Goal: Information Seeking & Learning: Check status

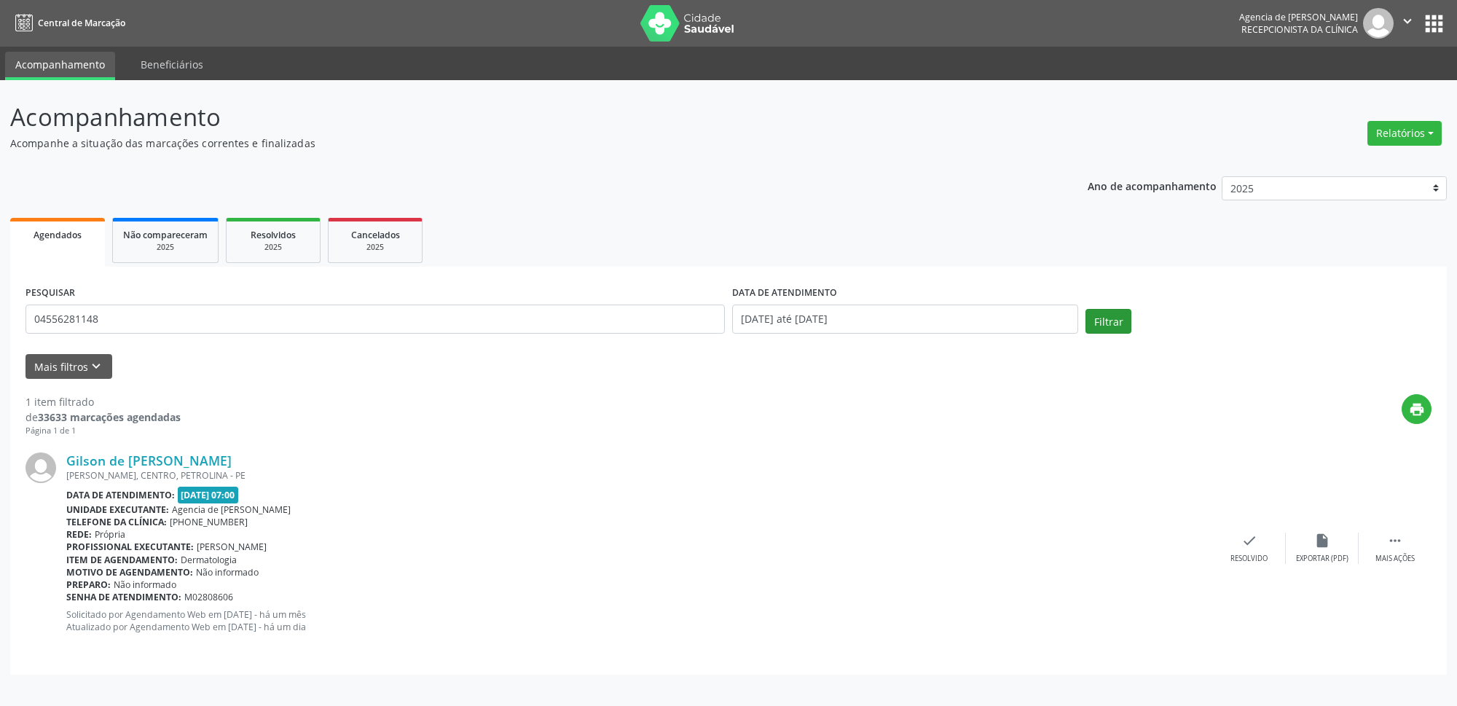
type input "04556281148"
click at [1107, 325] on button "Filtrar" at bounding box center [1109, 321] width 46 height 25
click at [498, 318] on input "04556281148" at bounding box center [375, 319] width 699 height 29
click at [1420, 125] on button "Relatórios" at bounding box center [1405, 133] width 74 height 25
click at [1345, 164] on link "Agendamentos" at bounding box center [1365, 165] width 157 height 20
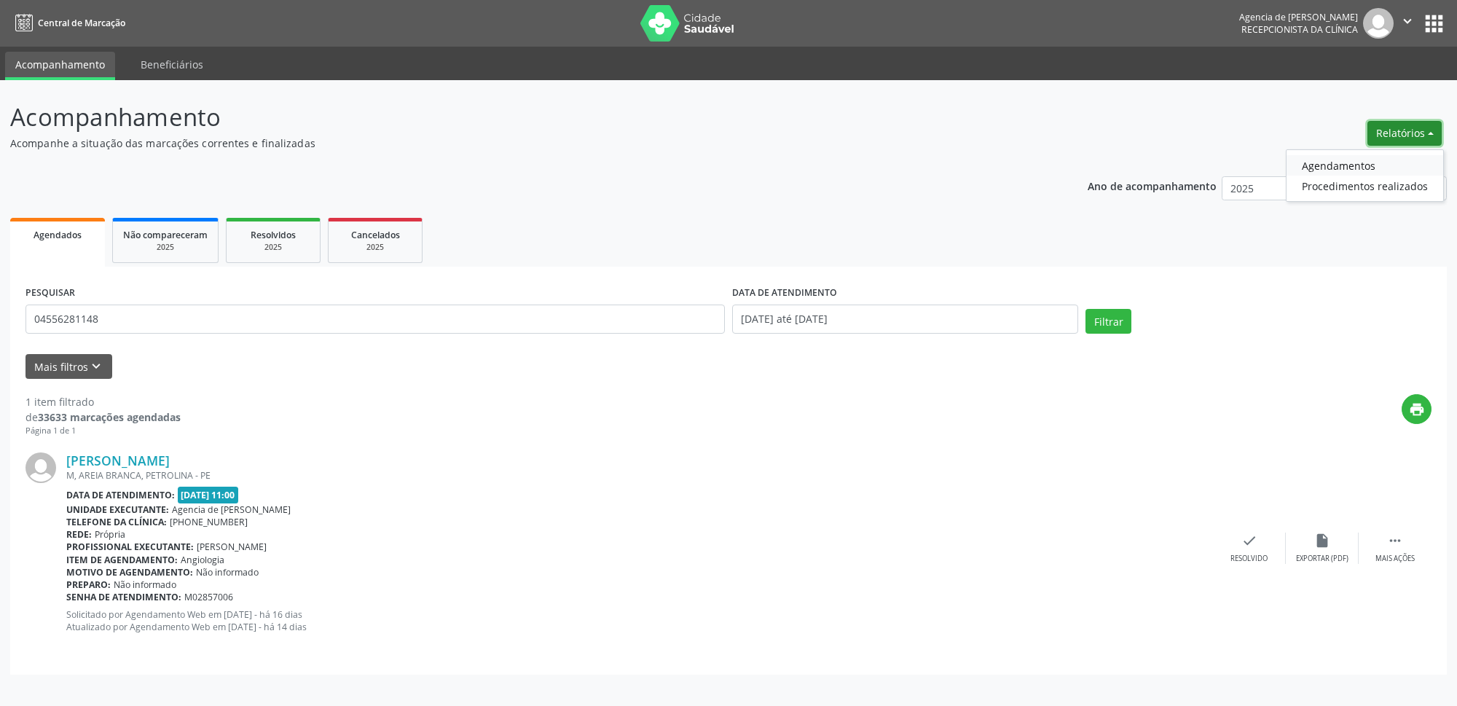
select select "7"
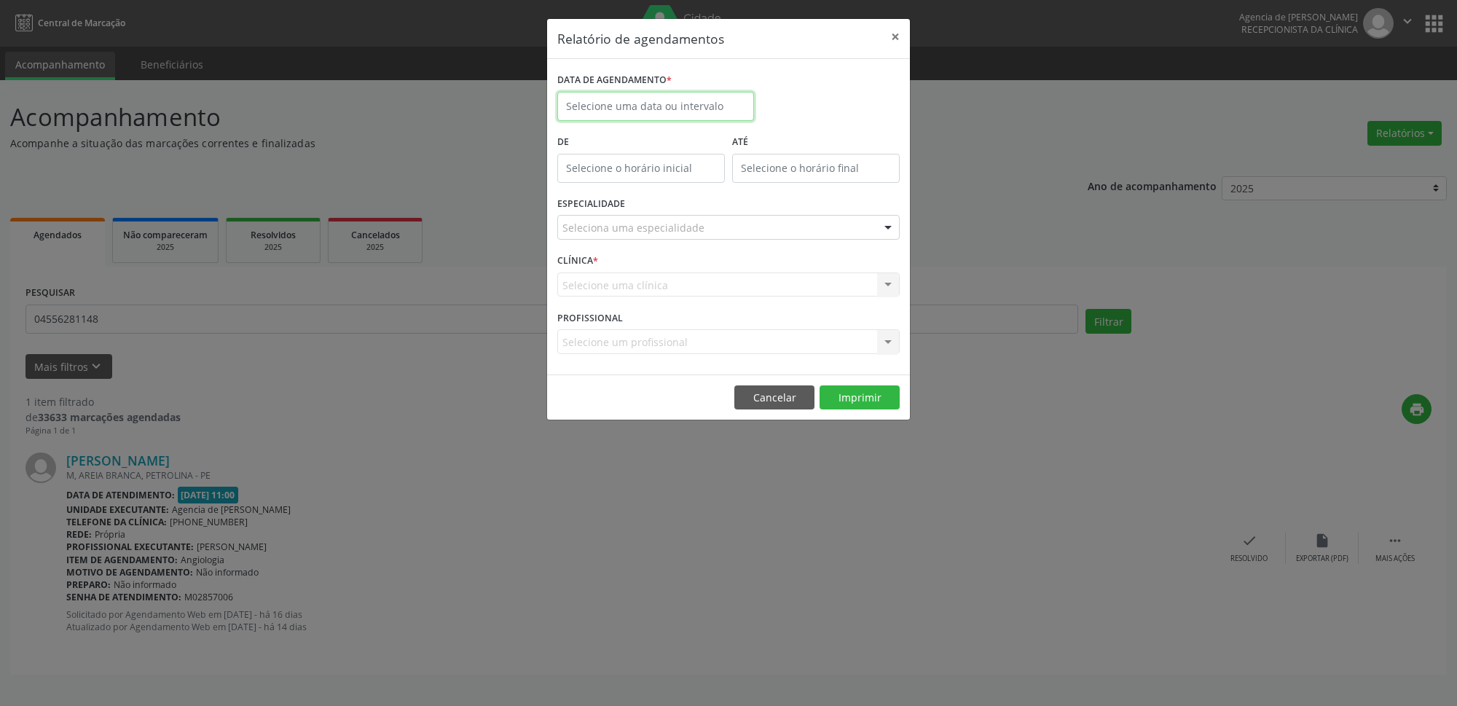
click at [678, 104] on input "text" at bounding box center [655, 106] width 197 height 29
click at [667, 302] on span "27" at bounding box center [670, 299] width 28 height 28
type input "[DATE]"
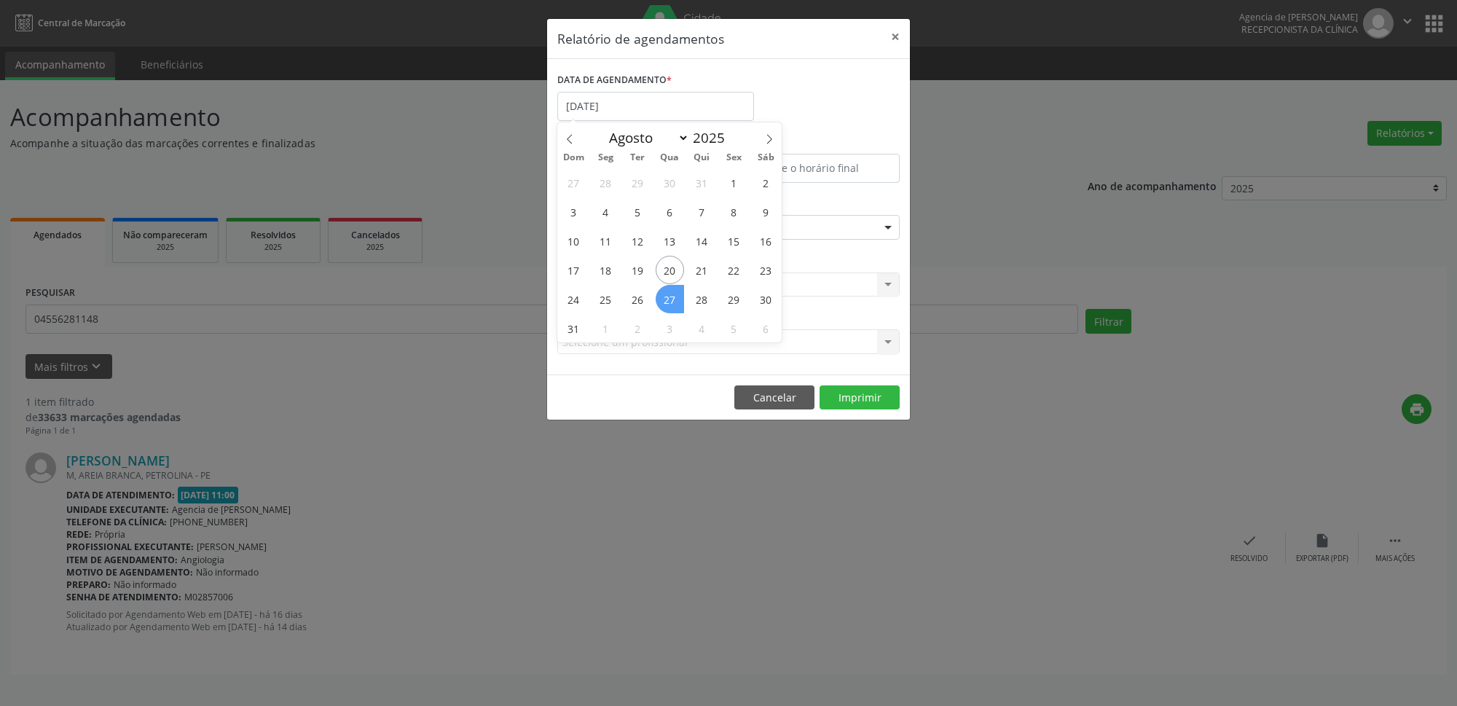
click at [666, 302] on span "27" at bounding box center [670, 299] width 28 height 28
click at [666, 302] on div "CLÍNICA * Selecione uma clínica Agencia de [PERSON_NAME] resultado encontrado p…" at bounding box center [729, 278] width 350 height 57
click at [713, 235] on div "Seleciona uma especialidade" at bounding box center [728, 227] width 342 height 25
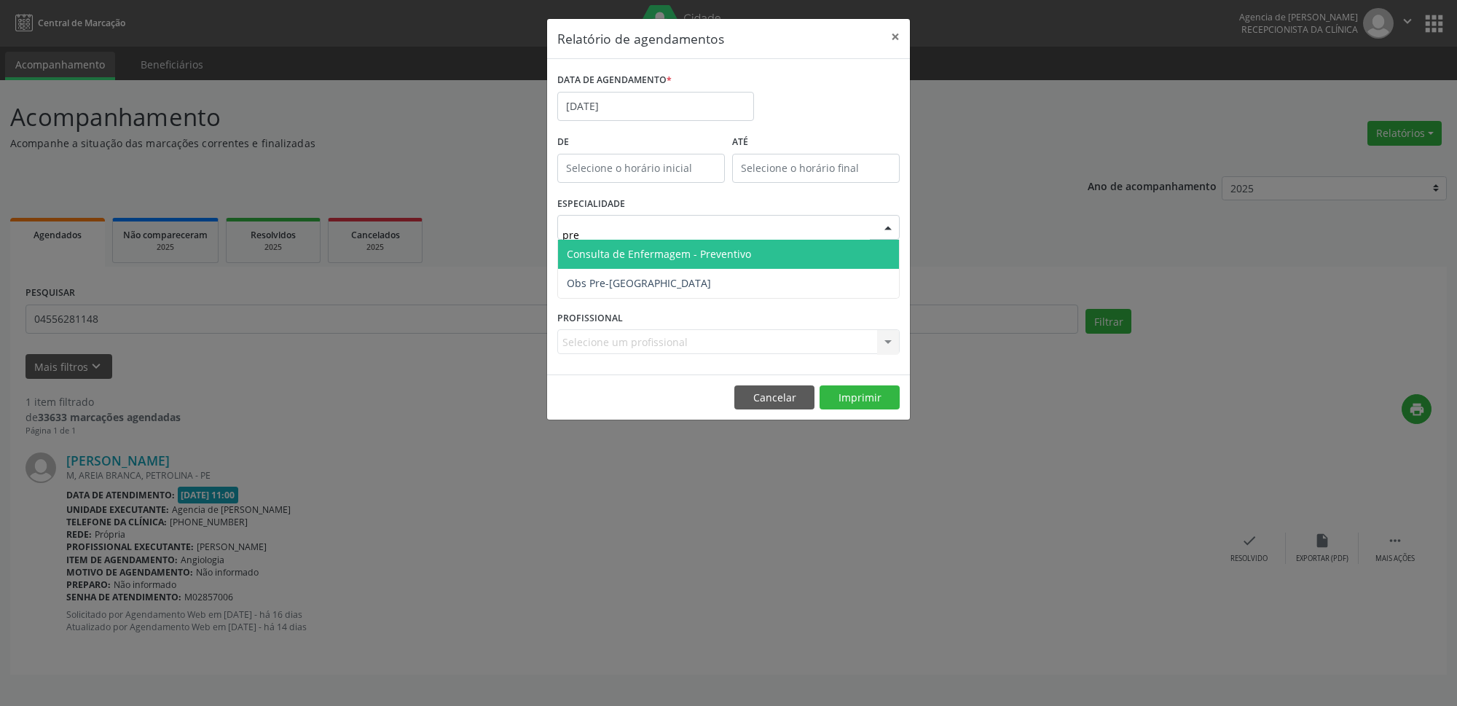
click at [780, 258] on span "Consulta de Enfermagem - Preventivo" at bounding box center [728, 254] width 341 height 29
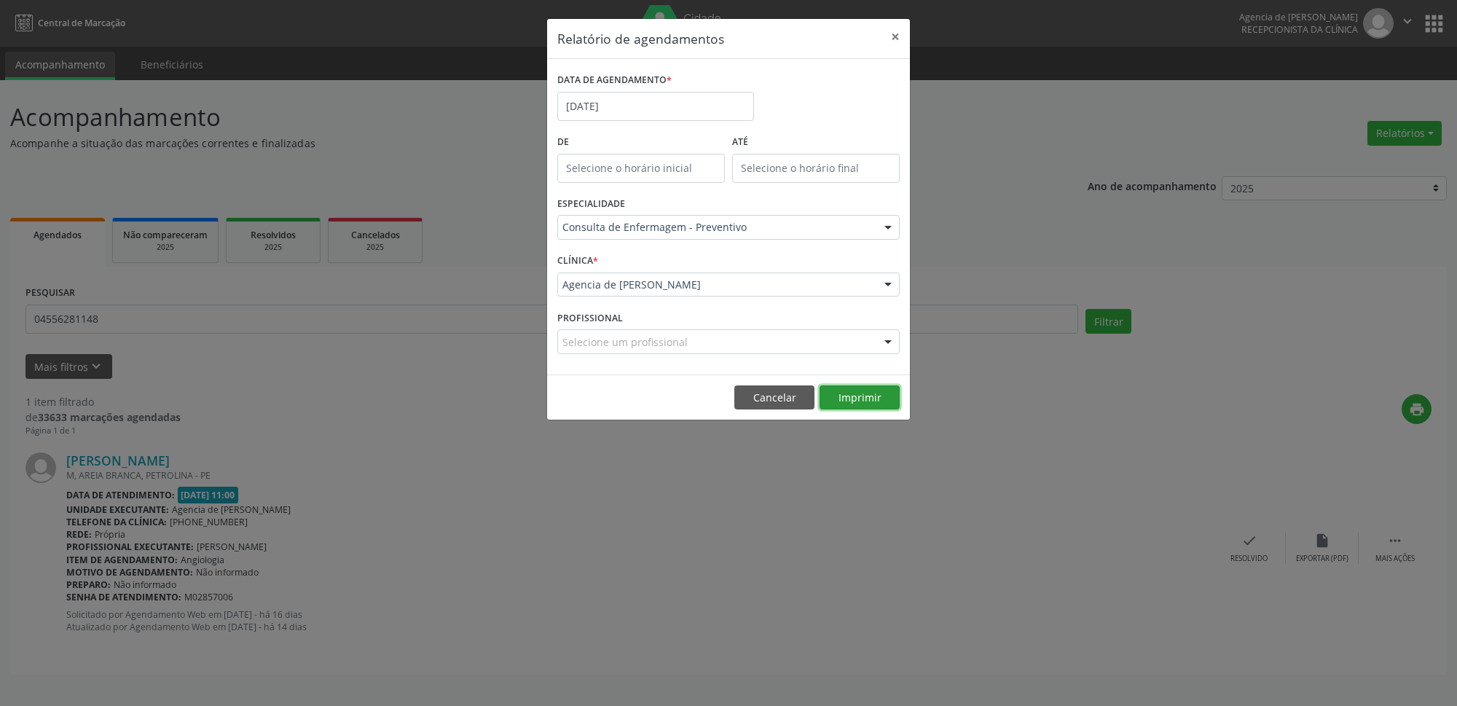
click at [859, 401] on button "Imprimir" at bounding box center [860, 397] width 80 height 25
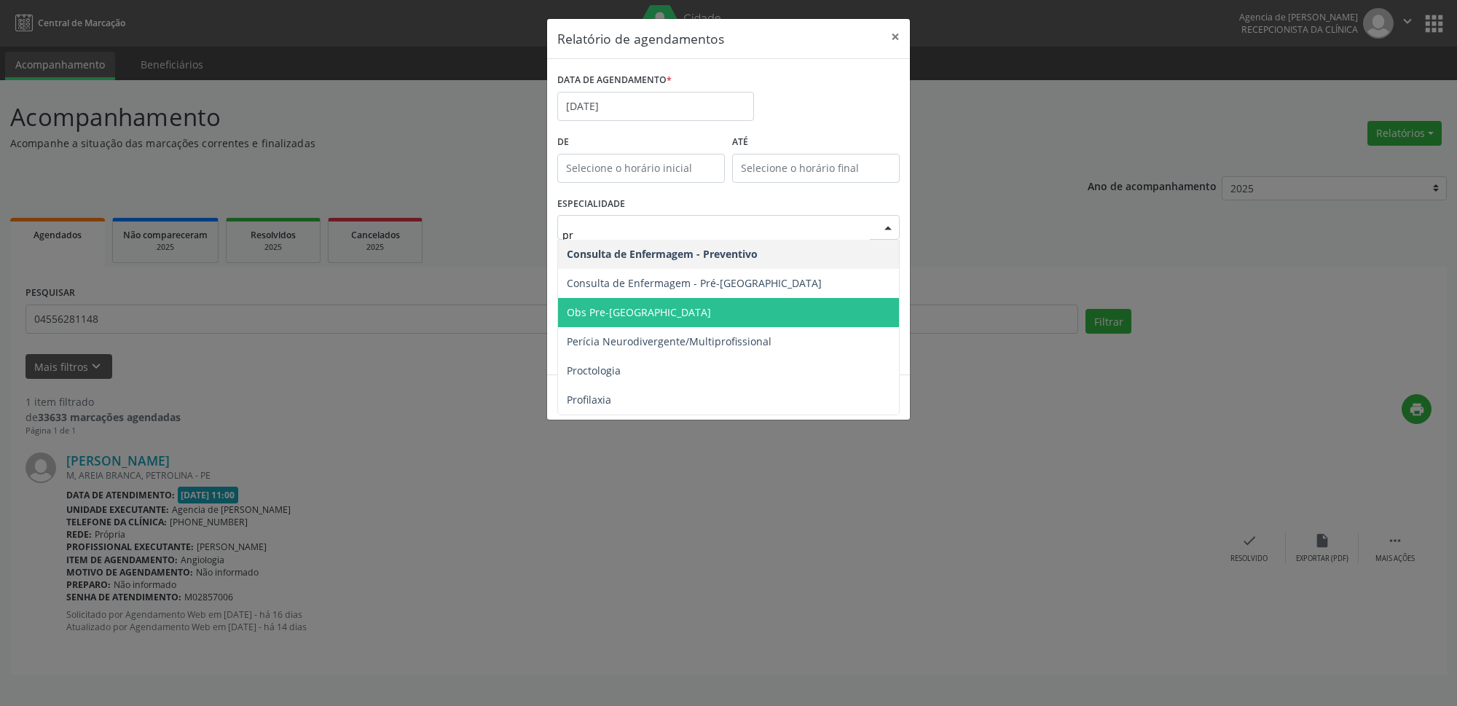
type input "pre"
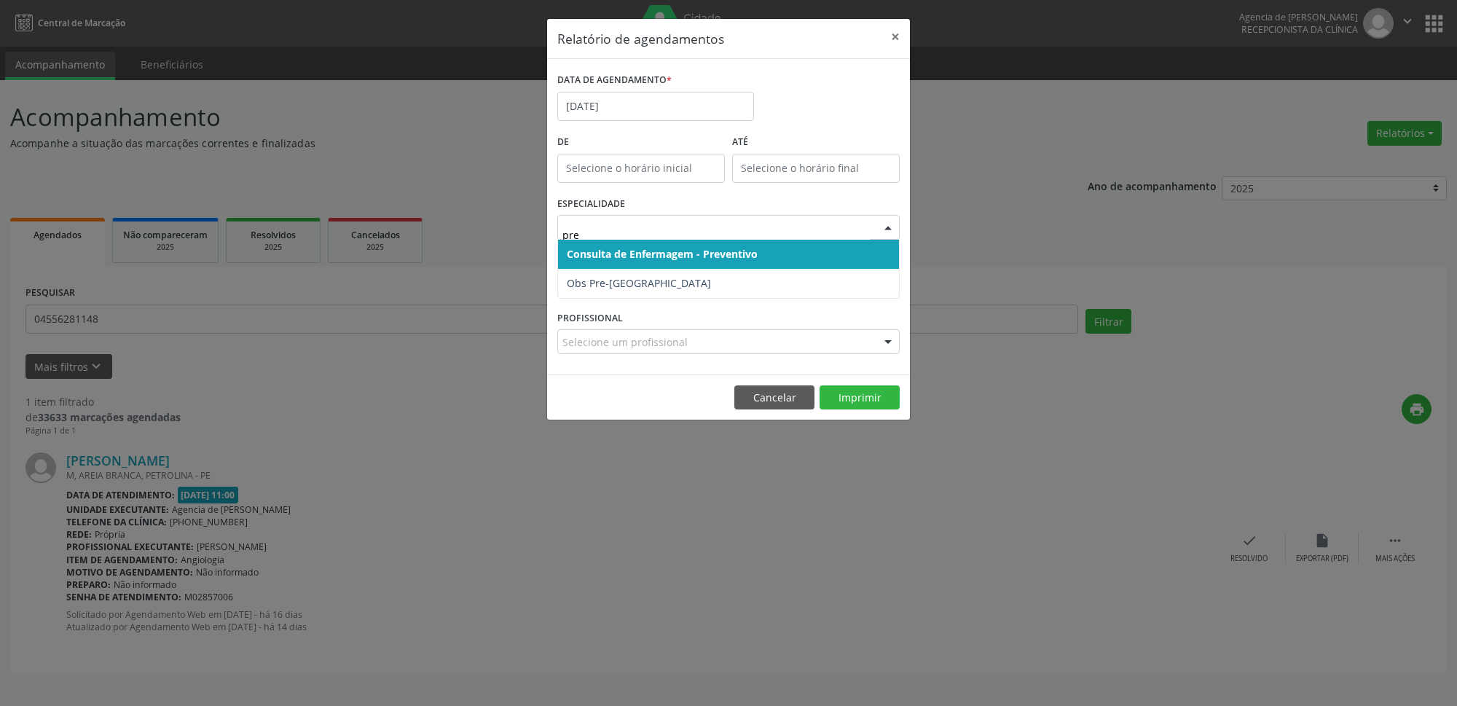
click at [640, 259] on span "Consulta de Enfermagem - Preventivo" at bounding box center [662, 254] width 191 height 14
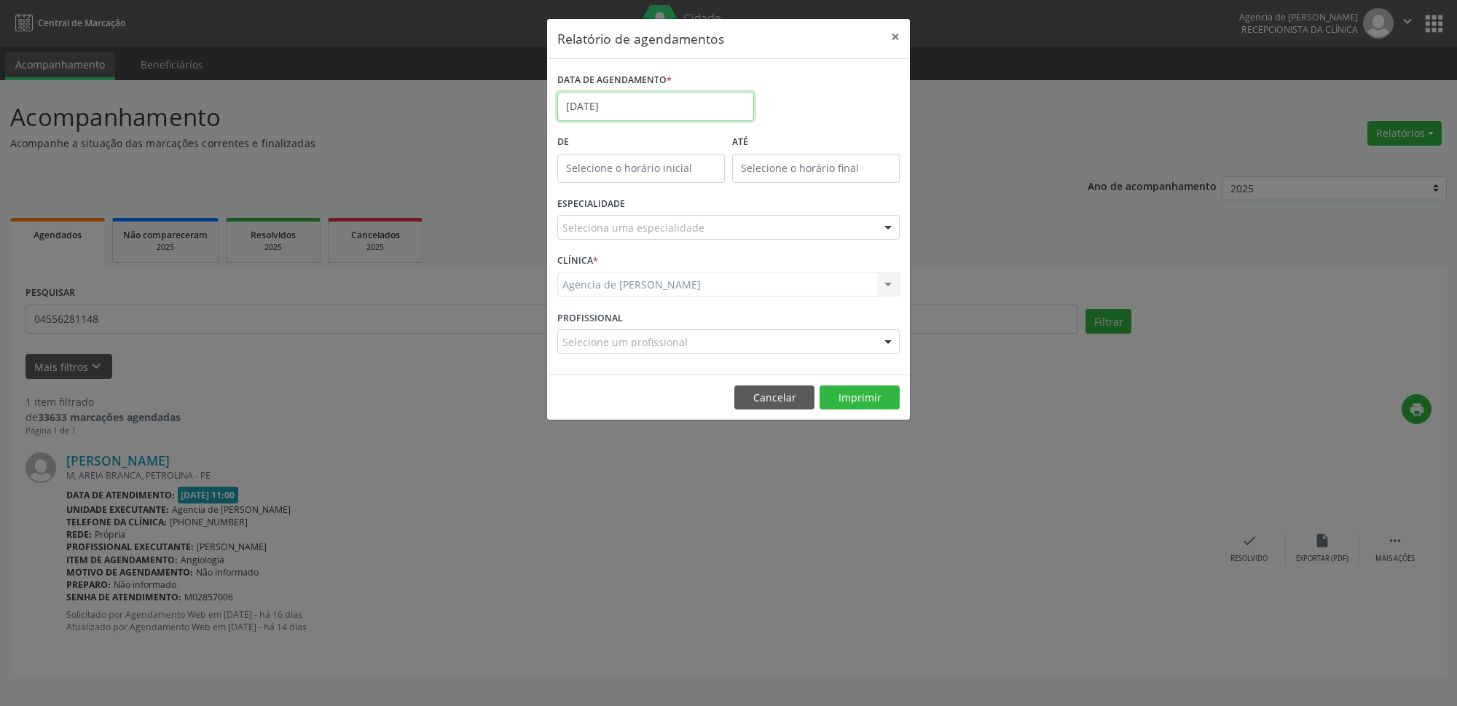
click at [656, 110] on input "[DATE]" at bounding box center [655, 106] width 197 height 29
click at [734, 187] on span "1" at bounding box center [734, 182] width 28 height 28
type input "[DATE]"
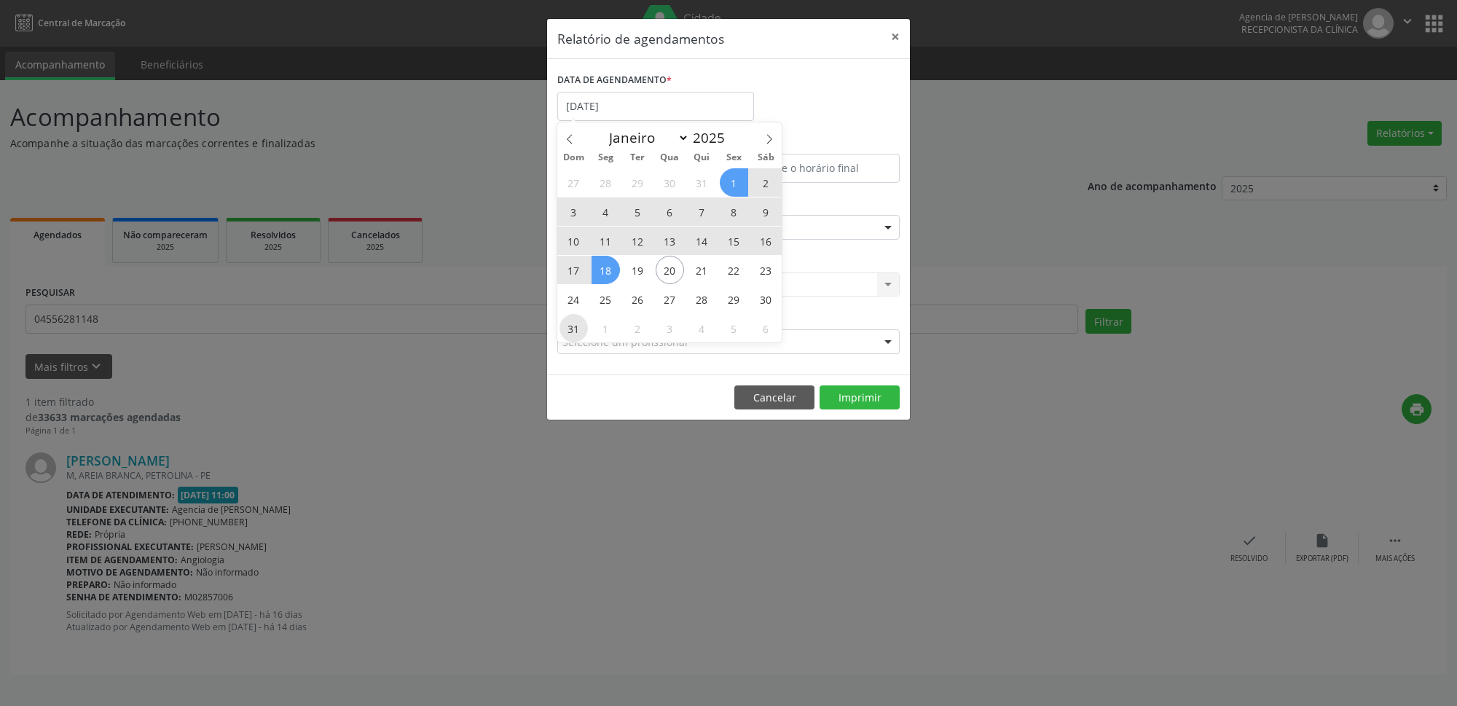
click at [573, 329] on span "31" at bounding box center [574, 328] width 28 height 28
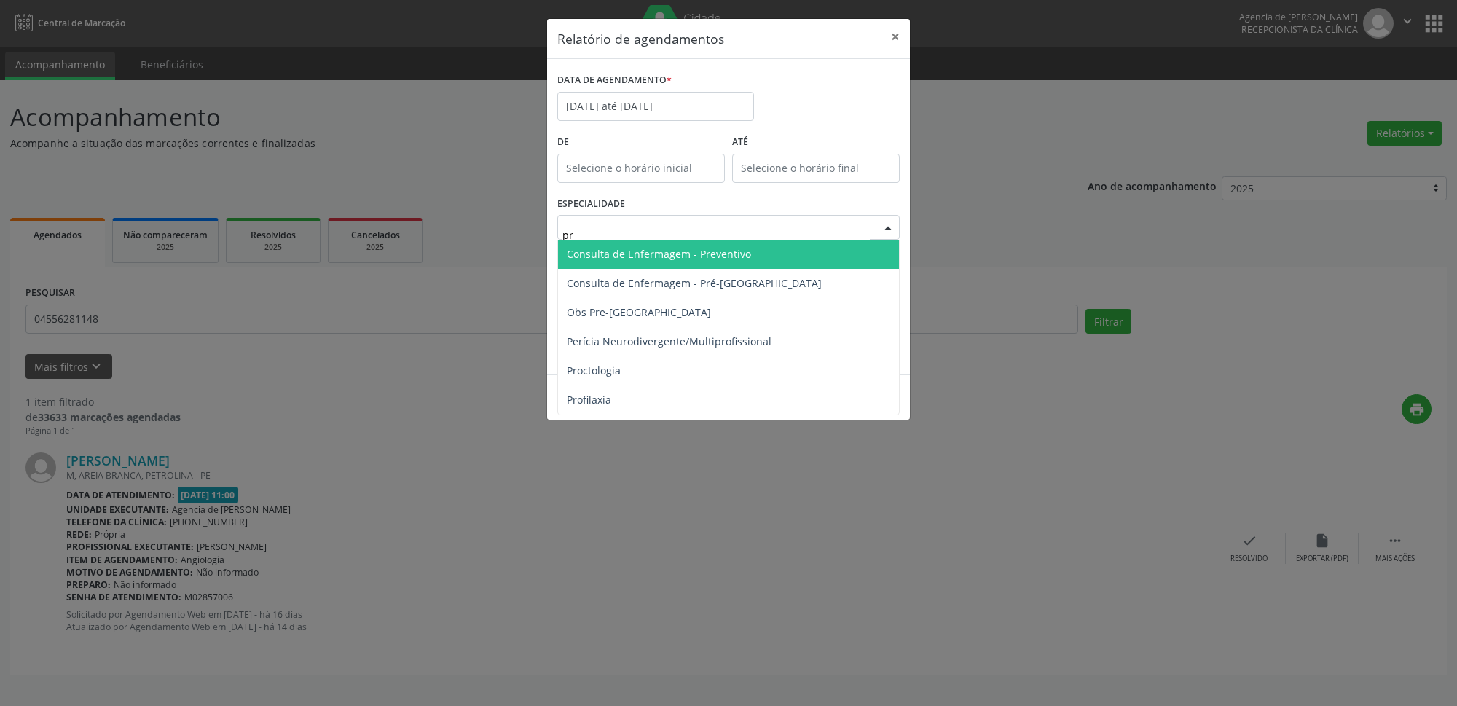
type input "pre"
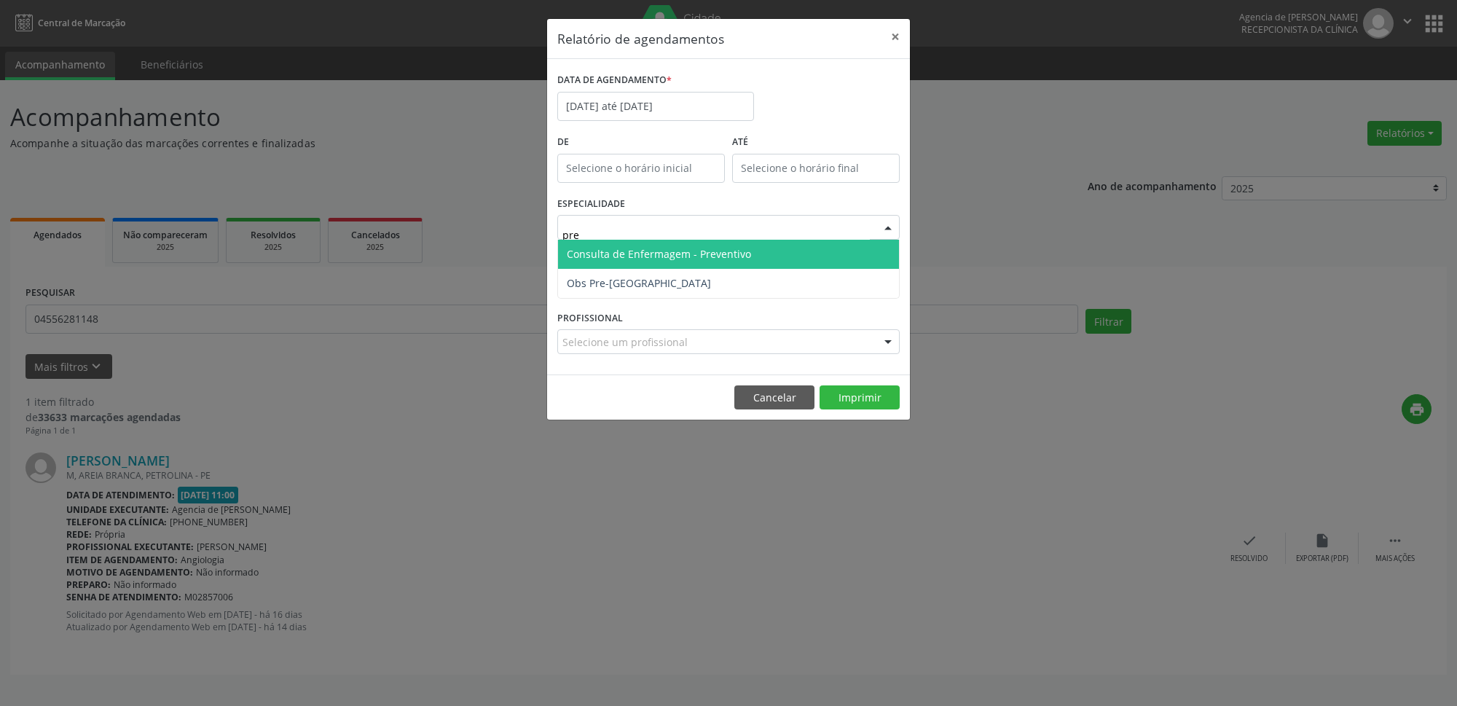
click at [725, 261] on span "Consulta de Enfermagem - Preventivo" at bounding box center [659, 254] width 184 height 14
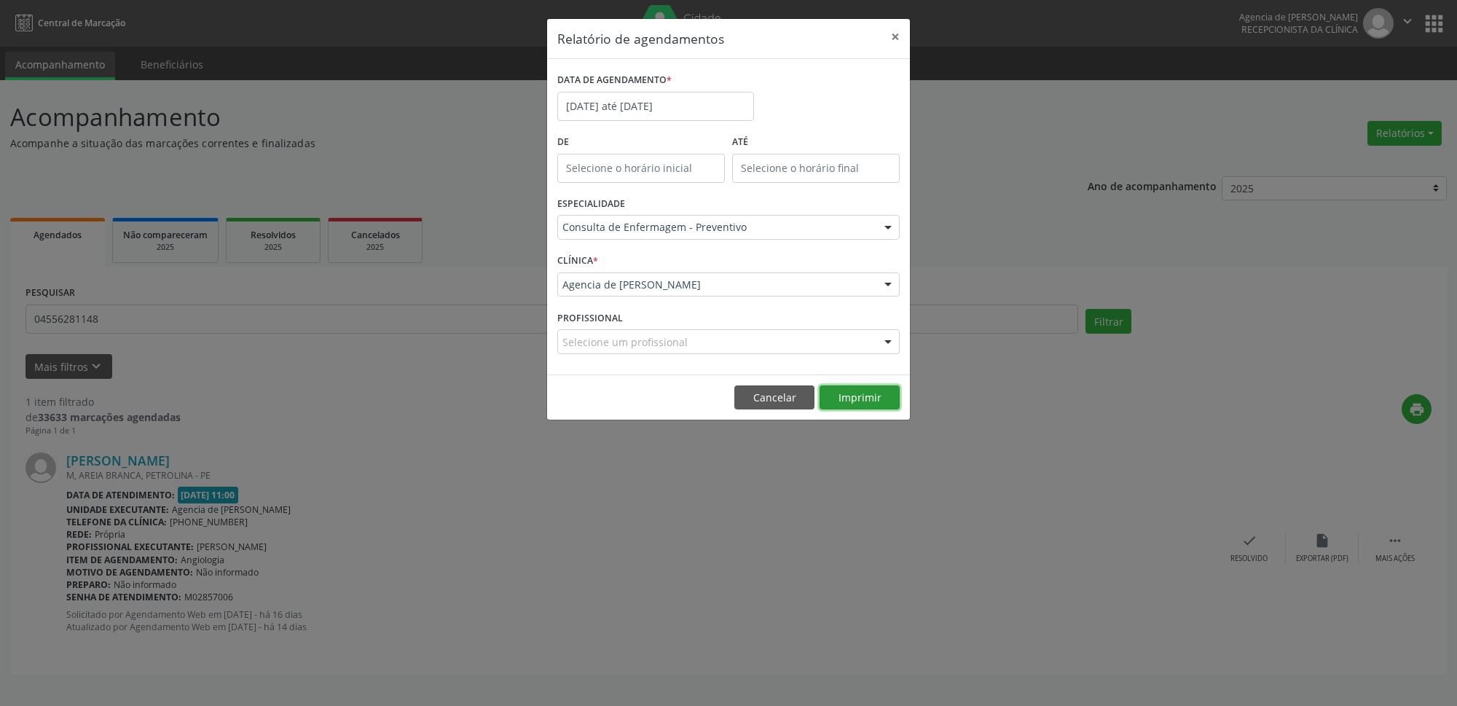
click at [849, 404] on button "Imprimir" at bounding box center [860, 397] width 80 height 25
